Goal: Find specific page/section: Find specific page/section

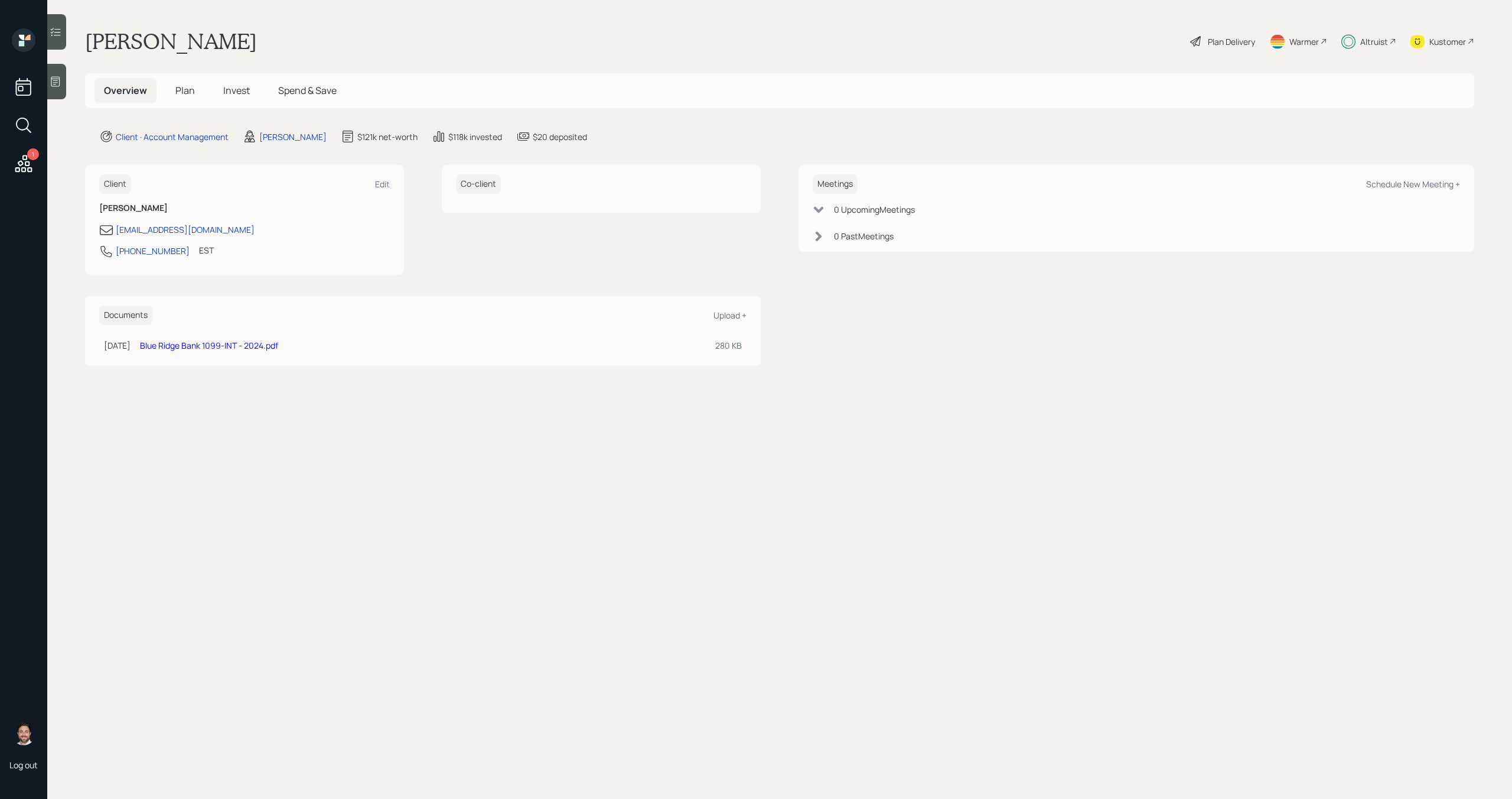
click at [1372, 46] on div "Altruist" at bounding box center [1374, 42] width 28 height 12
